Goal: Task Accomplishment & Management: Manage account settings

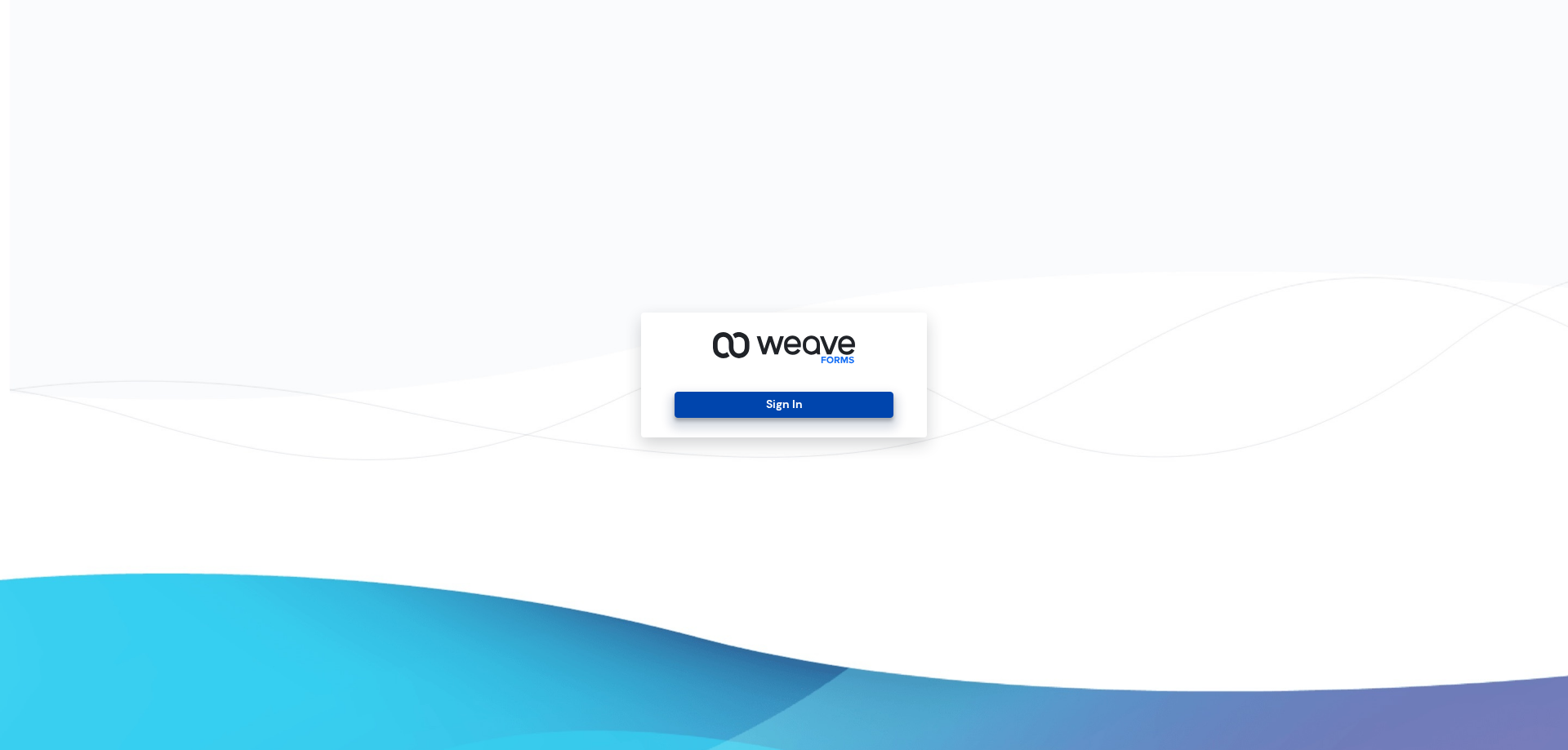
click at [803, 412] on button "Sign In" at bounding box center [784, 404] width 218 height 26
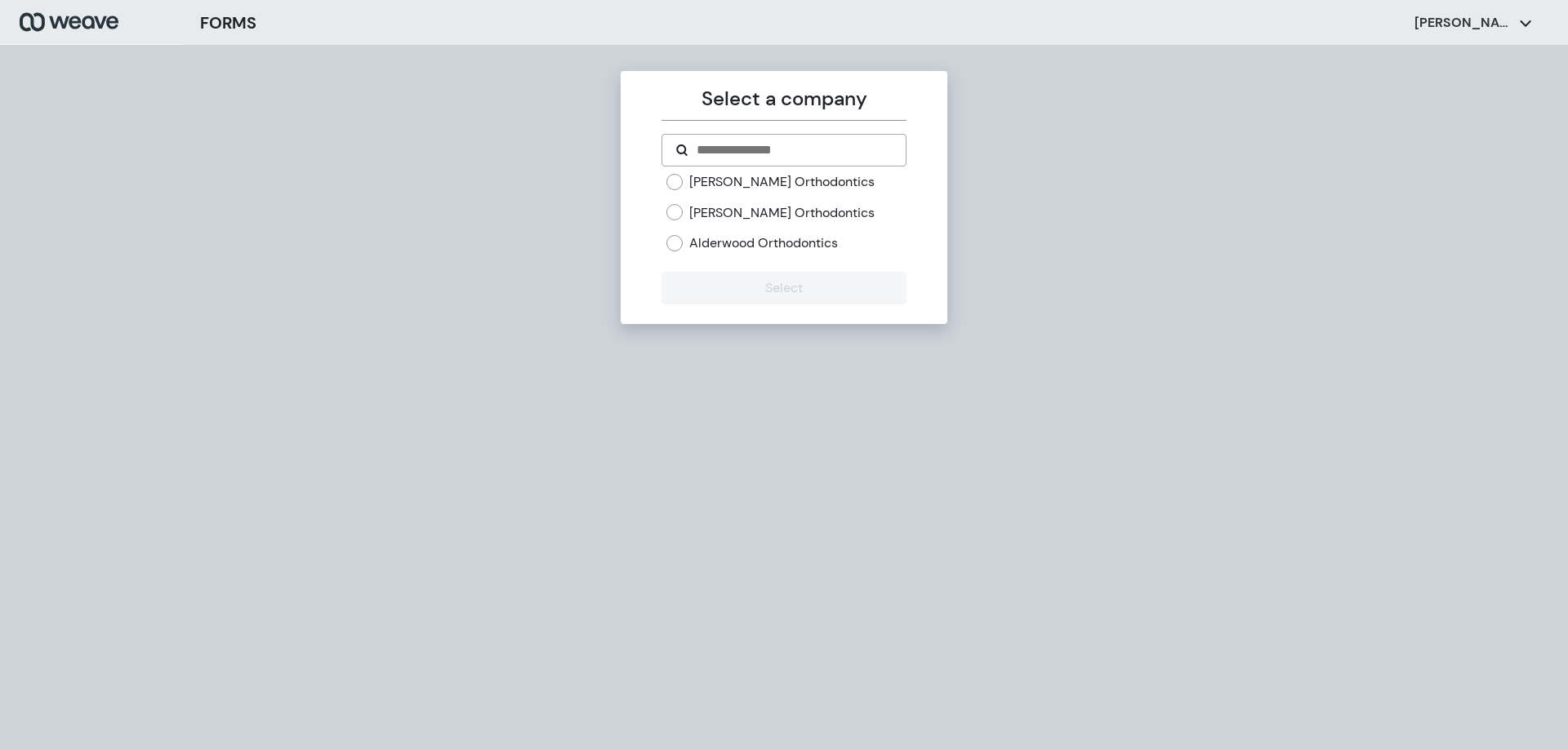
click at [738, 217] on label "[PERSON_NAME] Orthodontics" at bounding box center [782, 213] width 186 height 18
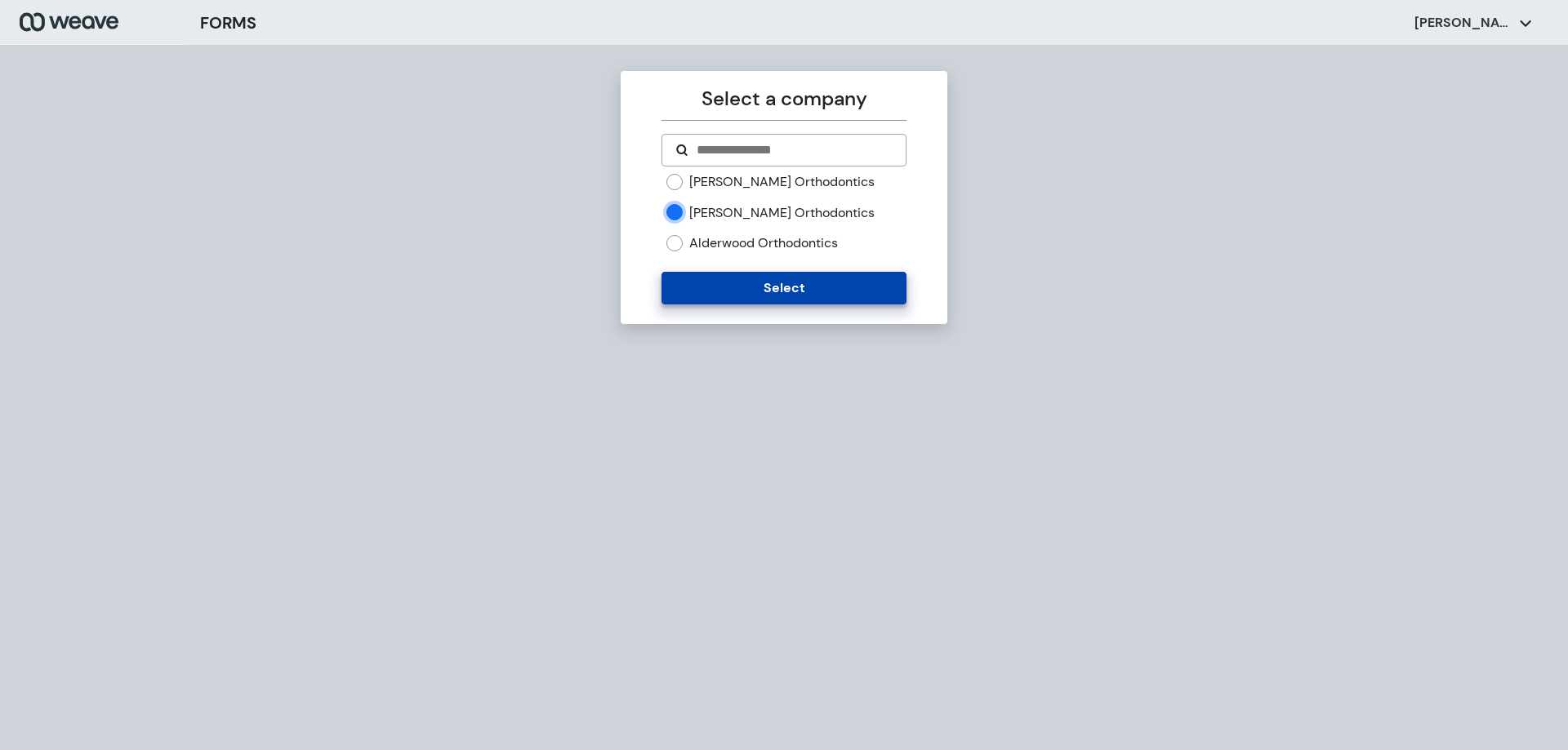
click at [744, 275] on button "Select" at bounding box center [783, 288] width 244 height 32
